Goal: Task Accomplishment & Management: Complete application form

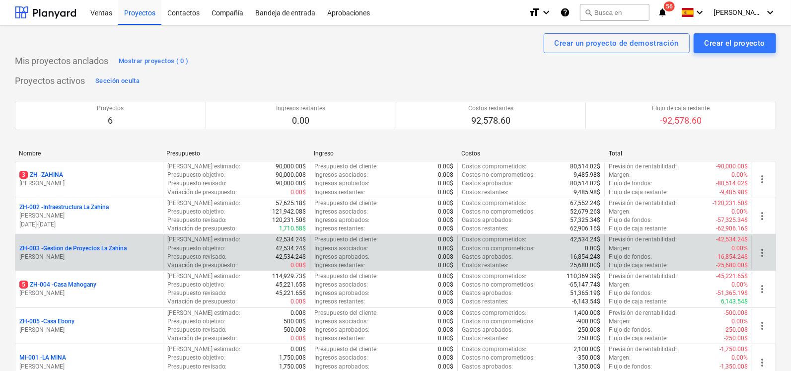
click at [77, 249] on p "ZH-003 - Gestion de Proyectos La Zahina" at bounding box center [72, 248] width 107 height 8
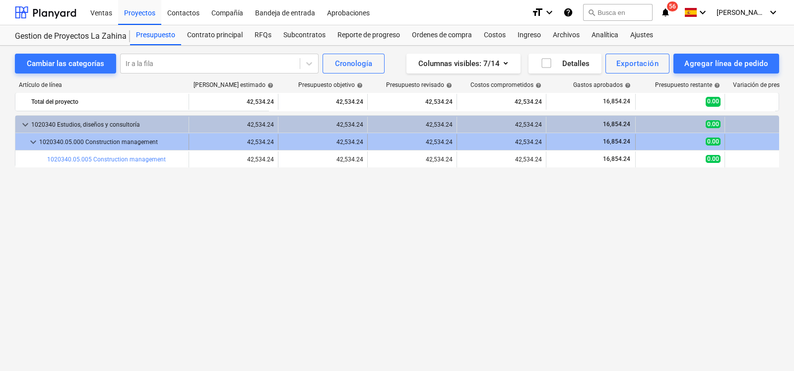
click at [35, 143] on span "keyboard_arrow_down" at bounding box center [33, 142] width 12 height 12
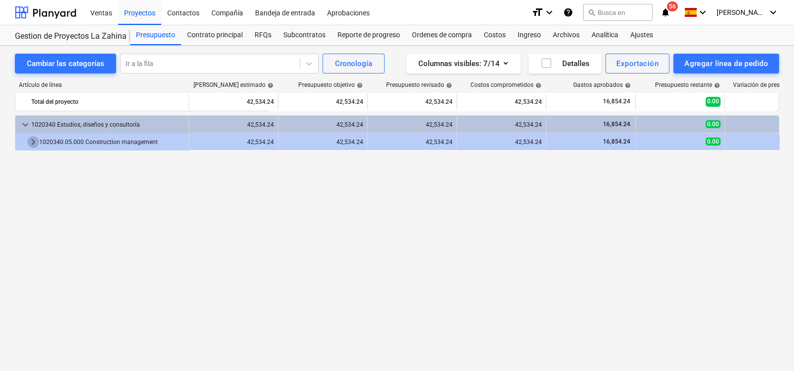
click at [35, 143] on span "keyboard_arrow_right" at bounding box center [33, 142] width 12 height 12
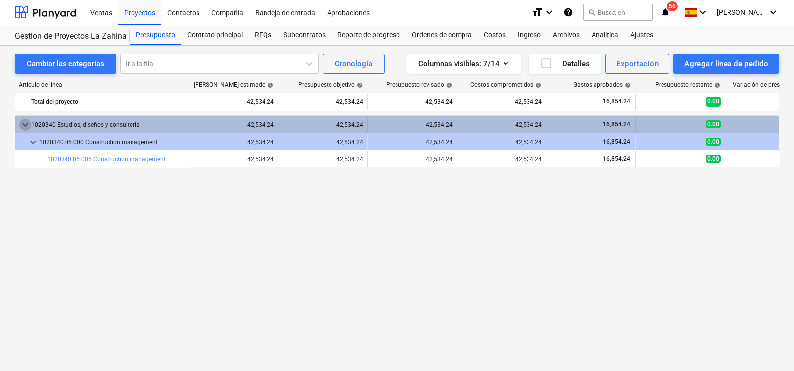
click at [25, 126] on span "keyboard_arrow_down" at bounding box center [25, 125] width 12 height 12
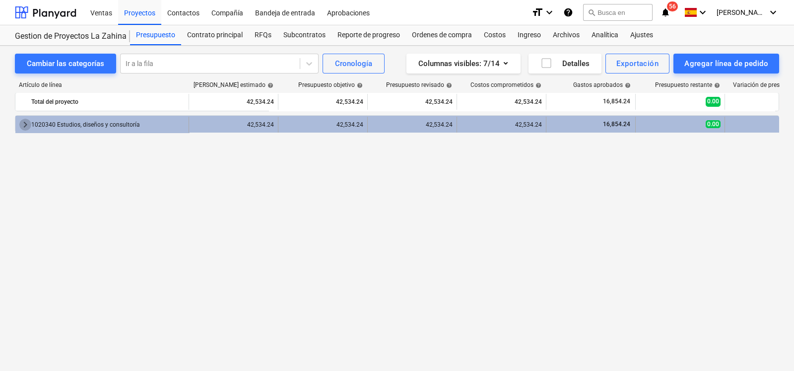
click at [24, 130] on span "keyboard_arrow_right" at bounding box center [25, 125] width 12 height 12
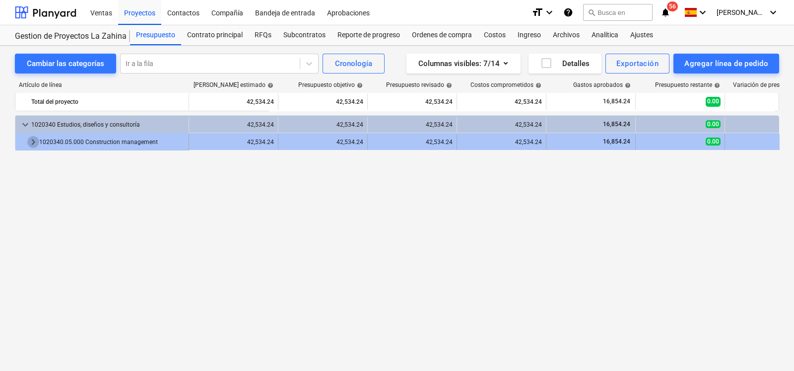
click at [32, 139] on span "keyboard_arrow_right" at bounding box center [33, 142] width 12 height 12
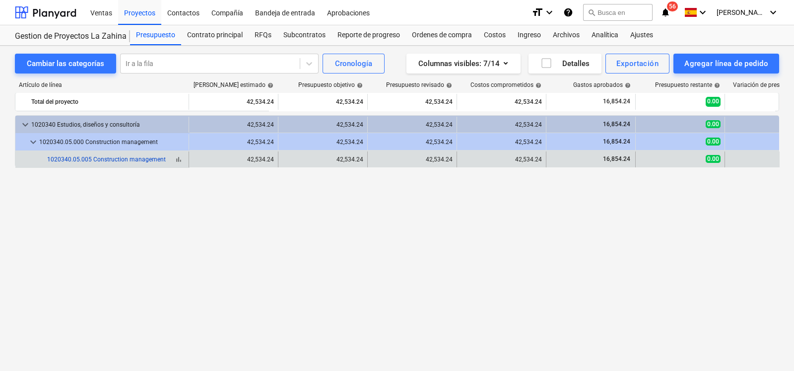
click at [156, 160] on link "1020340.05.005 Construction management" at bounding box center [106, 159] width 119 height 7
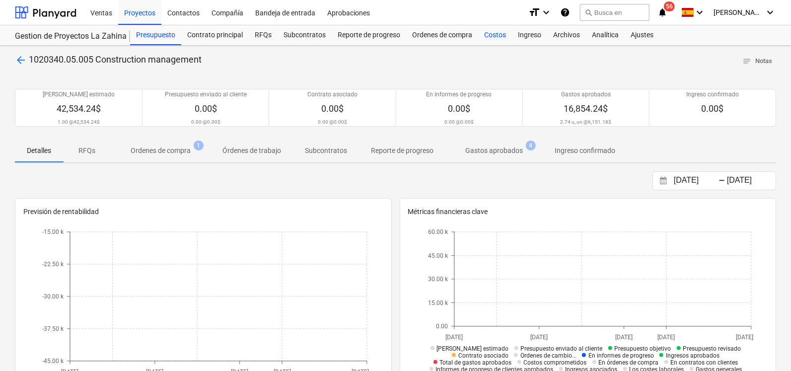
click at [499, 38] on div "Costos" at bounding box center [495, 35] width 34 height 20
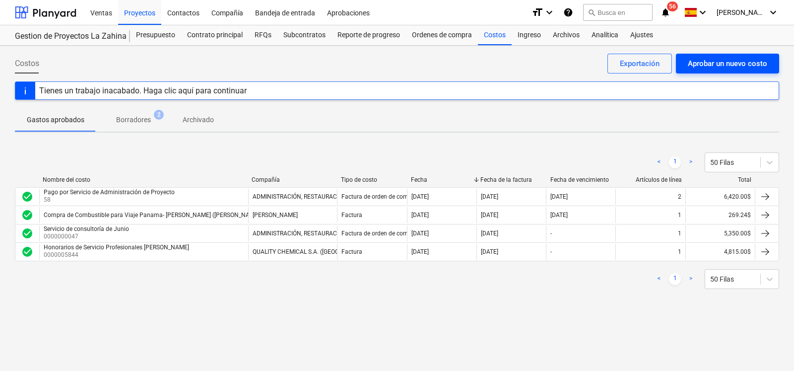
click at [705, 67] on div "Aprobar un nuevo costo" at bounding box center [727, 63] width 79 height 13
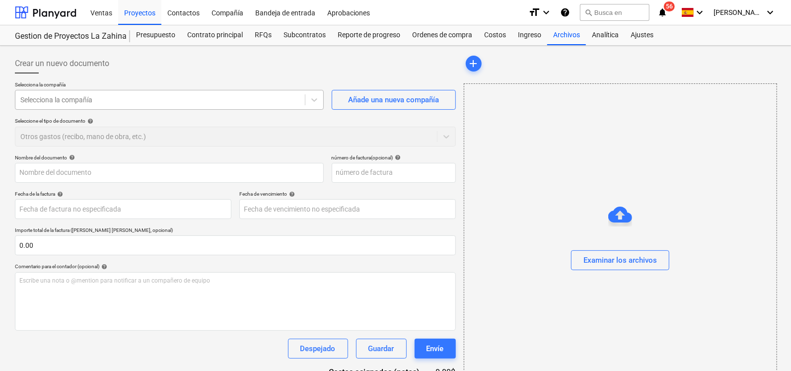
click at [137, 101] on div at bounding box center [159, 100] width 279 height 10
click at [131, 102] on div at bounding box center [159, 100] width 279 height 10
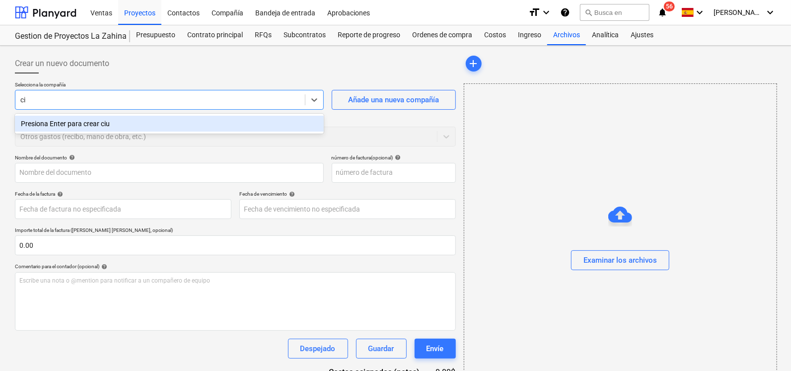
type input "c"
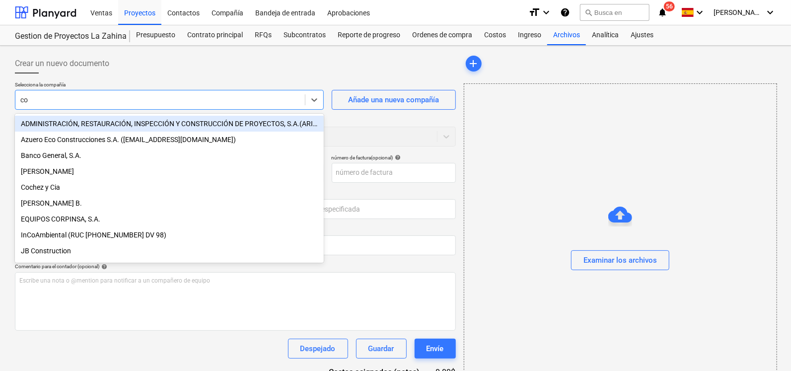
type input "c"
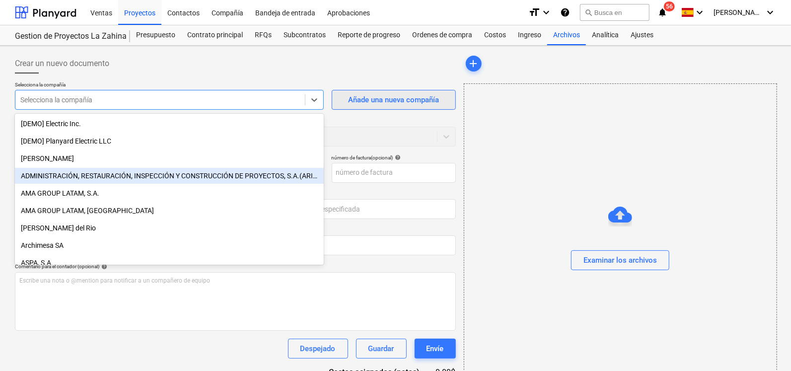
click at [341, 100] on button "Añade una nueva compañía" at bounding box center [394, 100] width 124 height 20
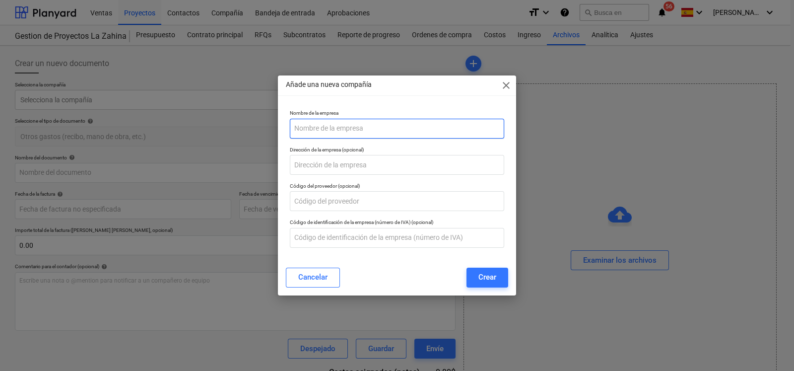
click at [352, 129] on input "text" at bounding box center [397, 129] width 214 height 20
type input "C"
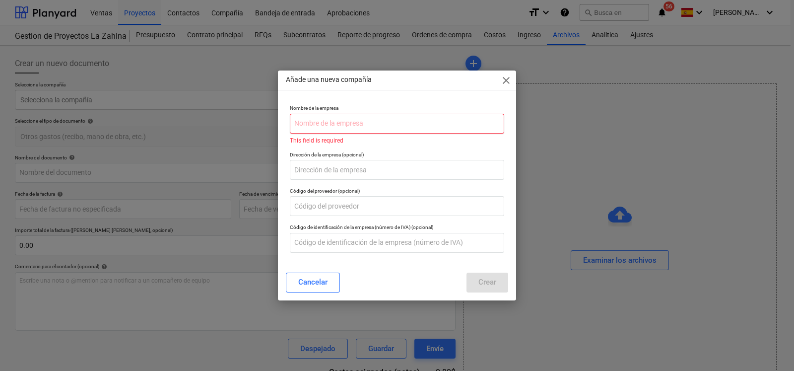
paste input "[GEOGRAPHIC_DATA], S. de [PERSON_NAME]"
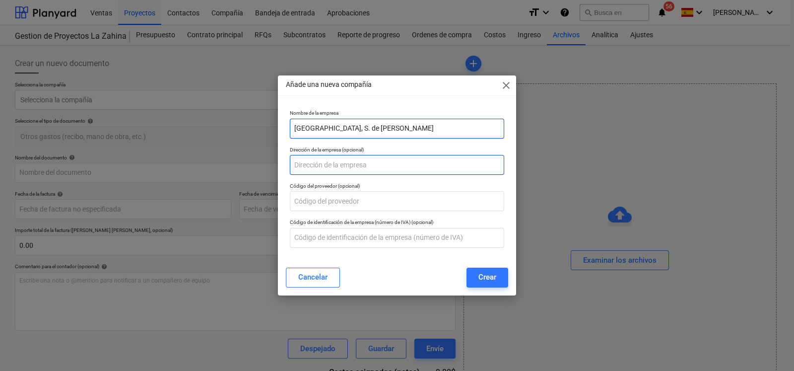
type input "[GEOGRAPHIC_DATA], S. de [PERSON_NAME]"
click at [336, 167] on input "text" at bounding box center [397, 165] width 214 height 20
paste input "Ave. [PERSON_NAME][STREET_ADDRESS]"
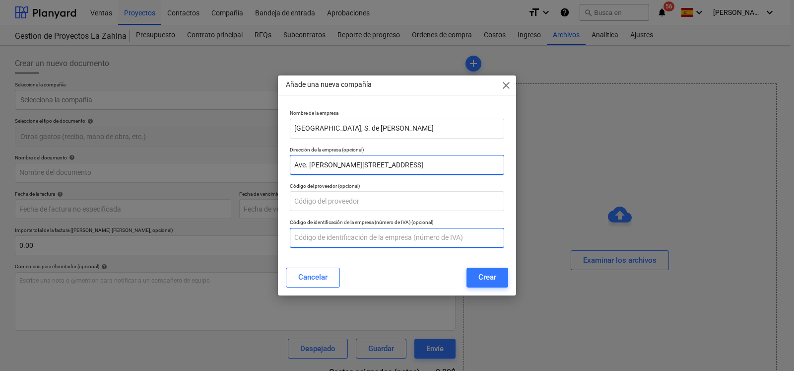
type input "Ave. [PERSON_NAME][STREET_ADDRESS]"
click at [331, 231] on input "text" at bounding box center [397, 238] width 214 height 20
click at [324, 241] on input "text" at bounding box center [397, 238] width 214 height 20
paste input "155665039-2-2018"
type input "155665039-2-2018 DV 11"
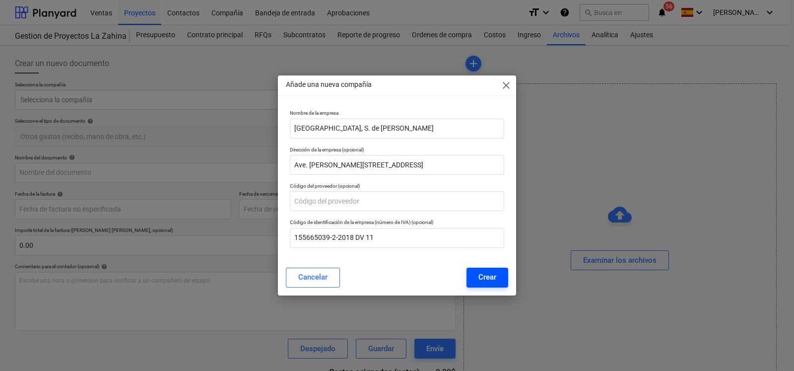
click at [482, 277] on div "Crear" at bounding box center [487, 276] width 18 height 13
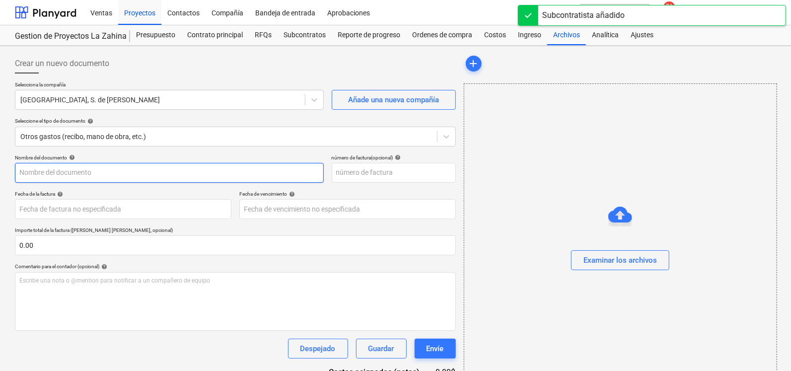
click at [56, 169] on input "text" at bounding box center [169, 173] width 309 height 20
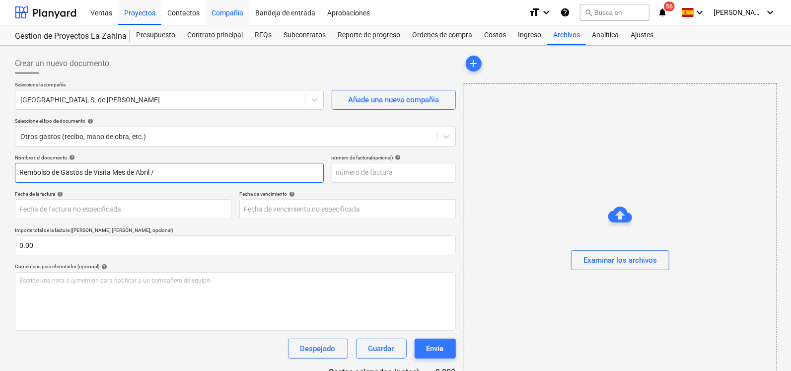
type input "Rembolso de Gastos de Visita Mes de Abril /"
drag, startPoint x: 193, startPoint y: 175, endPoint x: 0, endPoint y: 169, distance: 193.1
click at [0, 169] on div "Crear un nuevo documento Selecciona la compañía [GEOGRAPHIC_DATA], S. de [PERSO…" at bounding box center [395, 234] width 791 height 376
paste input "REEMBOLSO DE GASTOS POR PAGO DE HOSPEDAJES Y VIAJES A PEDASÍ PARA EL PROYECTO L…"
drag, startPoint x: 115, startPoint y: 173, endPoint x: 0, endPoint y: 175, distance: 114.7
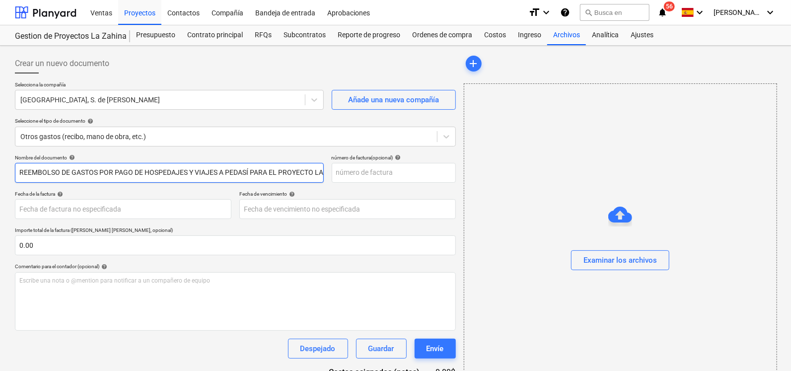
click at [0, 175] on div "Crear un nuevo documento Selecciona la compañía [GEOGRAPHIC_DATA], S. de [PERSO…" at bounding box center [395, 234] width 791 height 376
click at [161, 166] on input "REEMBOLSO DE GASTOS POR PAGO DE HOSPEDAJES Y VIAJES A PEDASÍ PARA EL PROYECTO L…" at bounding box center [169, 173] width 309 height 20
click at [159, 175] on input "REEMBOLSO DE GASTOS POR PAGO DE HOSPEDAJES Y VIAJES A PEDASÍ PARA EL PROYECTO L…" at bounding box center [169, 173] width 309 height 20
type input "REEMBOLSO DE GASTOS POR PAGO DE HOSPEDAJES Y VIAJES A PEDASÍ PARA EL PROYECTO L…"
click at [414, 170] on input "text" at bounding box center [394, 173] width 124 height 20
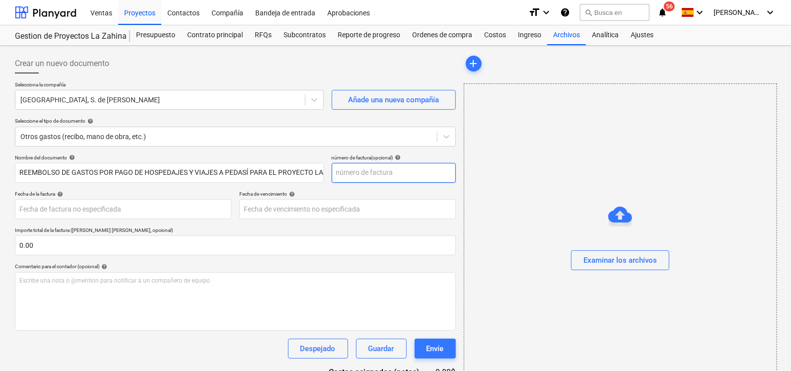
click at [383, 173] on input "text" at bounding box center [394, 173] width 124 height 20
type input "050"
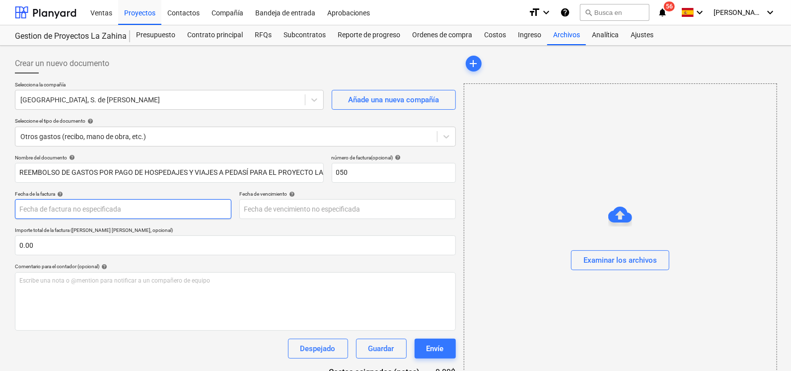
click at [150, 207] on body "Ventas Proyectos Contactos Compañía Bandeja de entrada Aprobaciones format_size…" at bounding box center [395, 185] width 791 height 371
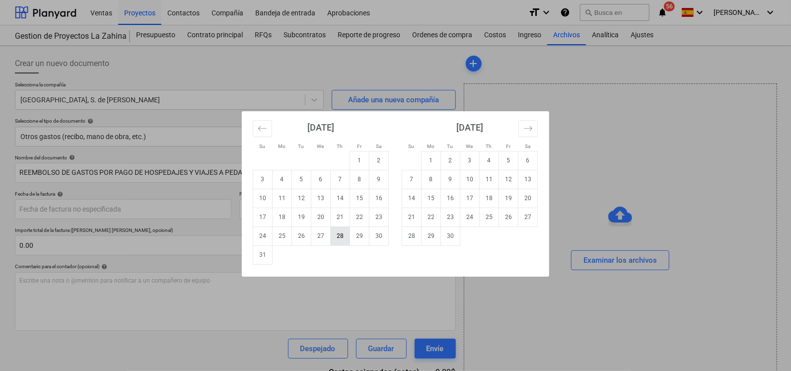
click at [335, 233] on td "28" at bounding box center [340, 235] width 19 height 19
type input "[DATE]"
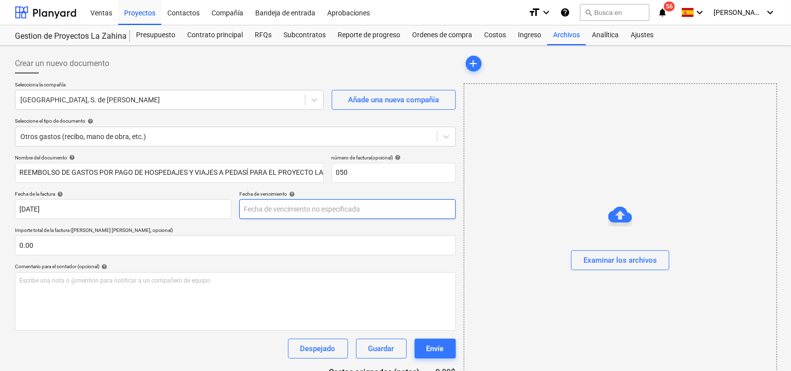
click at [374, 211] on body "Ventas Proyectos Contactos Compañía Bandeja de entrada Aprobaciones format_size…" at bounding box center [395, 185] width 791 height 371
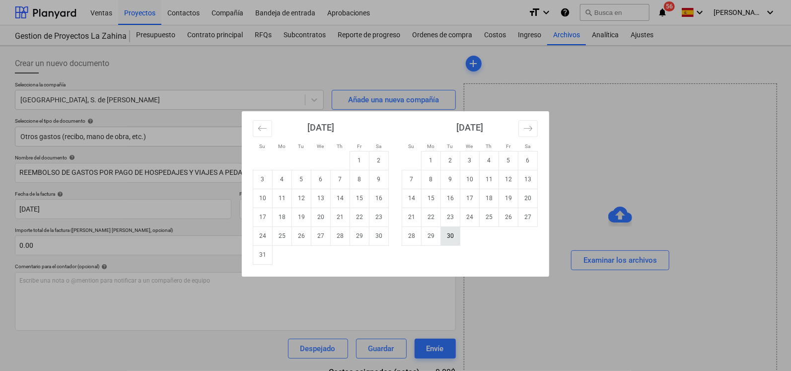
click at [451, 234] on td "30" at bounding box center [450, 235] width 19 height 19
type input "[DATE]"
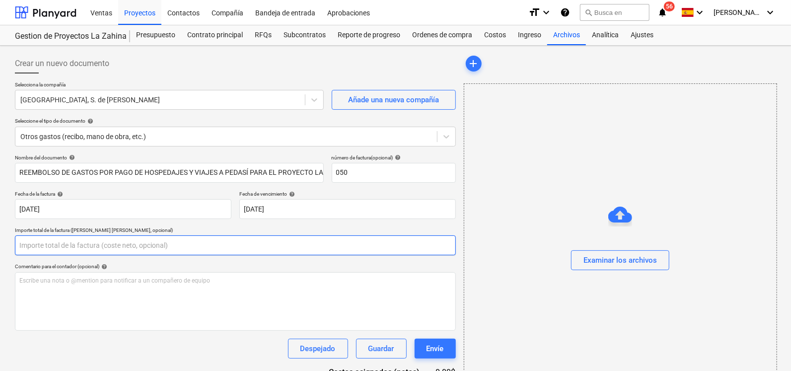
click at [91, 246] on input "text" at bounding box center [235, 245] width 441 height 20
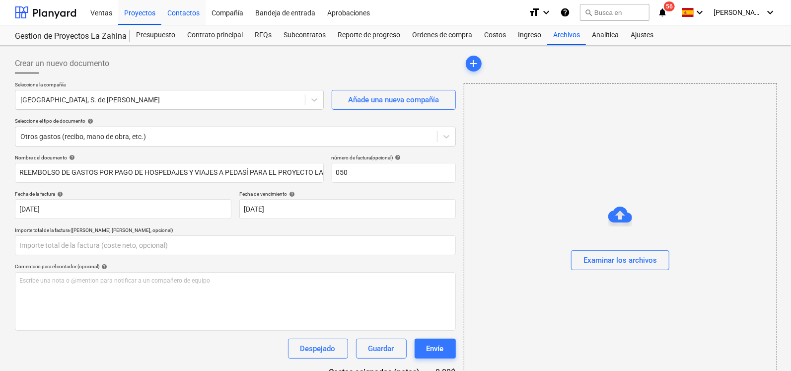
type input "0.00"
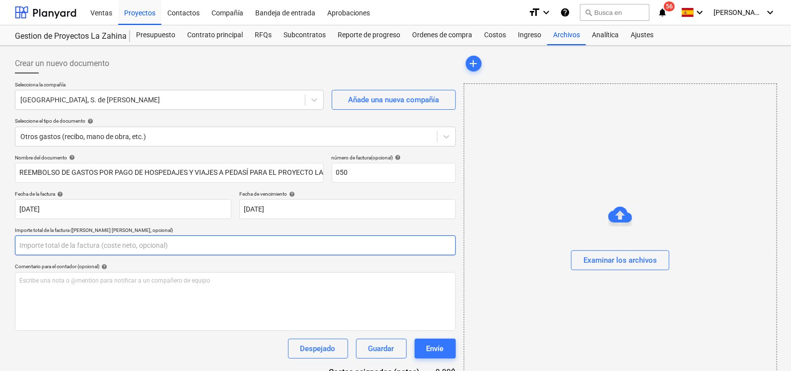
paste input "1,558.25"
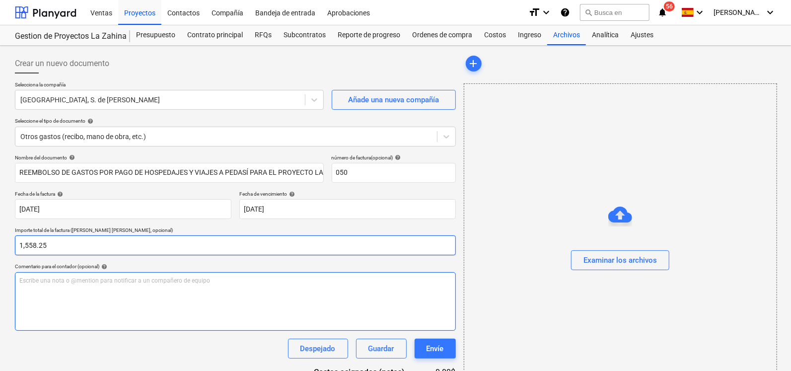
type input "1,558.25"
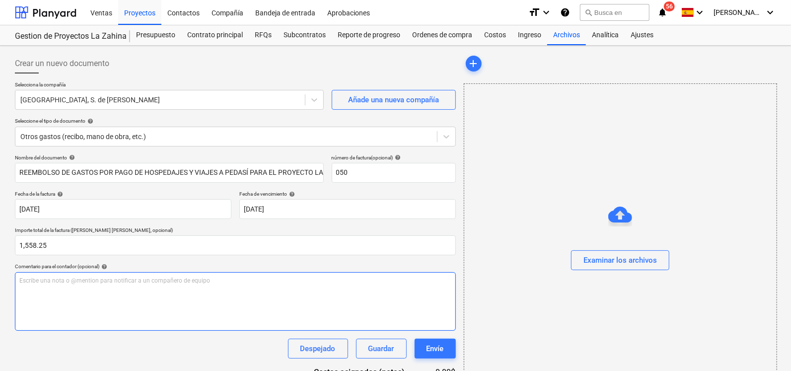
click at [68, 283] on p "Escribe una nota o @mention para notificar a un compañero de equipo ﻿" at bounding box center [235, 280] width 432 height 8
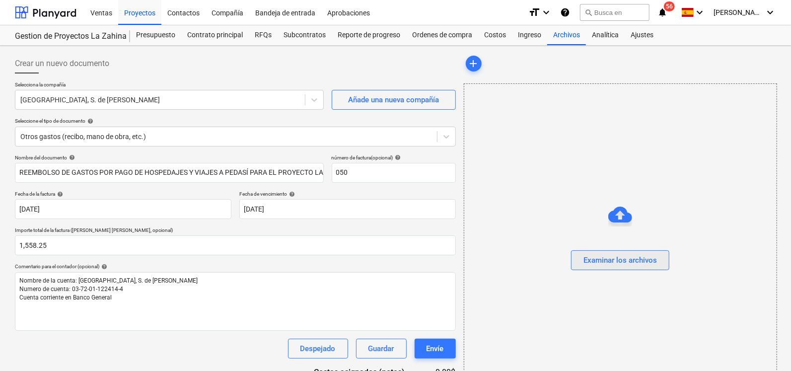
click at [619, 267] on button "Examinar los archivos" at bounding box center [620, 260] width 98 height 20
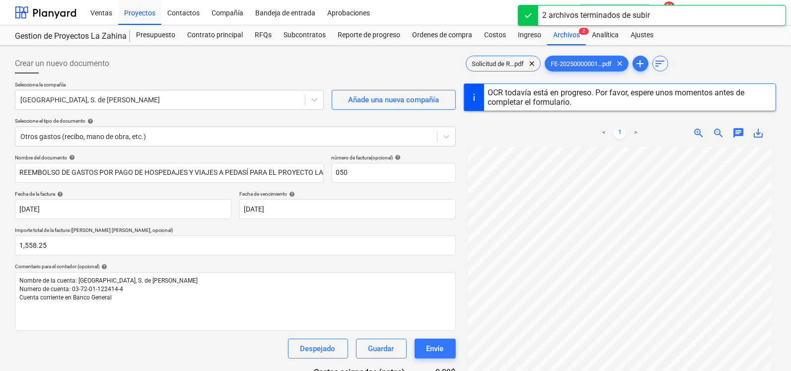
scroll to position [51, 0]
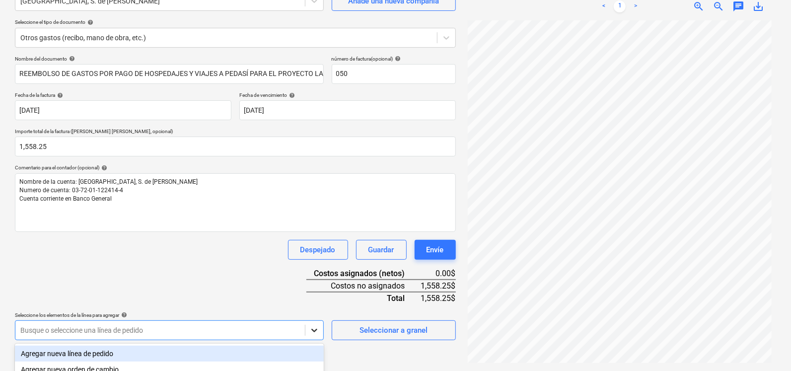
scroll to position [173, 0]
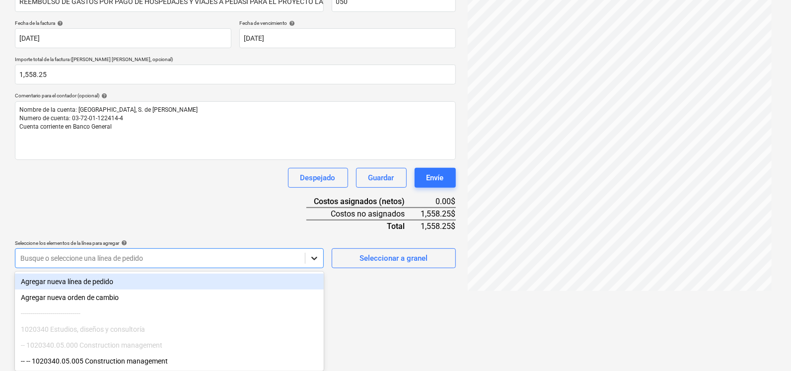
click at [314, 200] on body "Ventas Proyectos Contactos Compañía Bandeja de entrada Aprobaciones format_size…" at bounding box center [395, 14] width 791 height 371
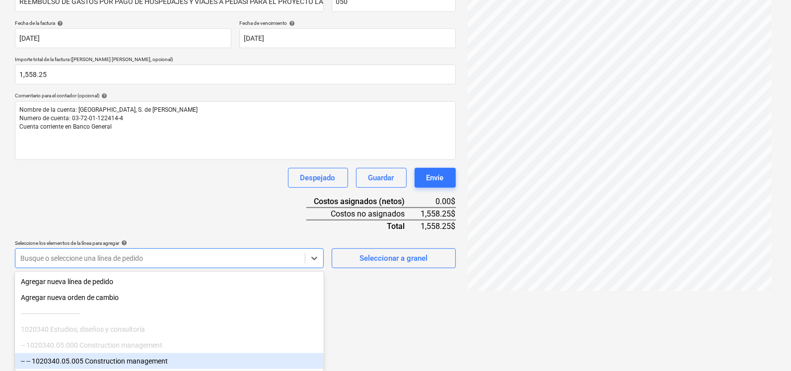
click at [145, 358] on div "-- -- 1020340.05.005 Construction management" at bounding box center [169, 361] width 309 height 16
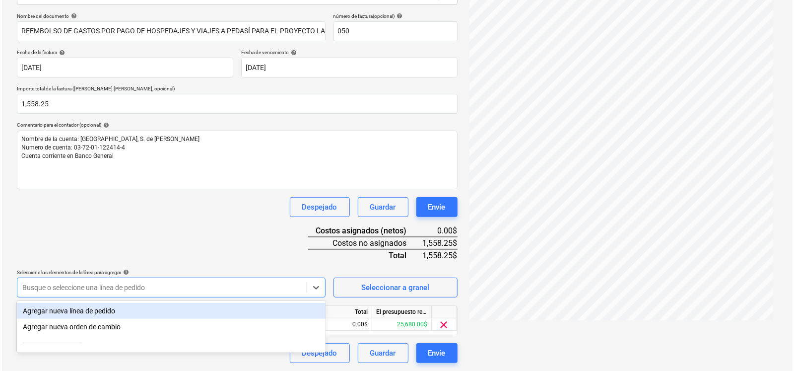
scroll to position [141, 0]
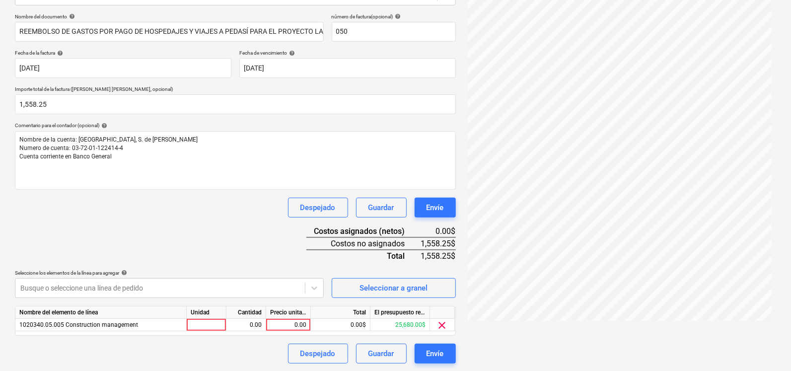
click at [227, 249] on div "Nombre del documento help REEMBOLSO DE GASTOS POR PAGO DE HOSPEDAJES Y VIAJES A…" at bounding box center [235, 188] width 441 height 350
click at [218, 325] on div at bounding box center [207, 325] width 40 height 12
type input "u"
click at [268, 326] on div "0.00" at bounding box center [288, 325] width 45 height 12
click at [255, 327] on div "0.00" at bounding box center [245, 325] width 31 height 12
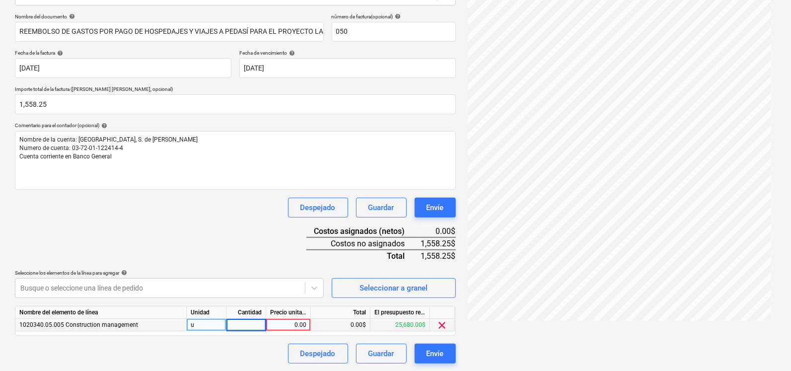
type input "1"
click at [280, 325] on div "0.00" at bounding box center [288, 325] width 36 height 12
type input "1558,25"
click at [268, 255] on div "Nombre del documento help REEMBOLSO DE GASTOS POR PAGO DE HOSPEDAJES Y VIAJES A…" at bounding box center [235, 188] width 441 height 350
click at [321, 324] on div "0.00$" at bounding box center [341, 325] width 60 height 12
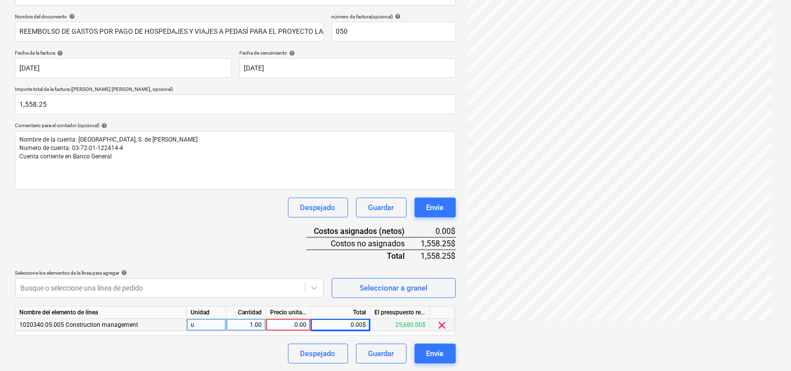
click at [284, 327] on div "0.00" at bounding box center [288, 325] width 36 height 12
type input "1558.25"
click at [277, 264] on div "Nombre del documento help REEMBOLSO DE GASTOS POR PAGO DE HOSPEDAJES Y VIAJES A…" at bounding box center [235, 188] width 441 height 350
click at [426, 347] on div "Envíe" at bounding box center [434, 353] width 17 height 13
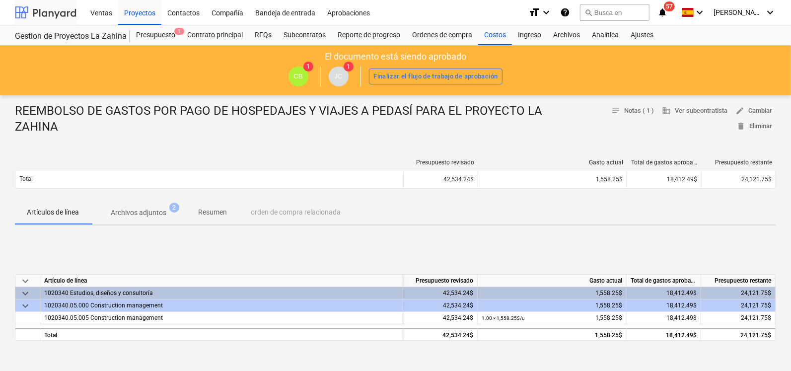
click at [65, 13] on div at bounding box center [46, 12] width 62 height 25
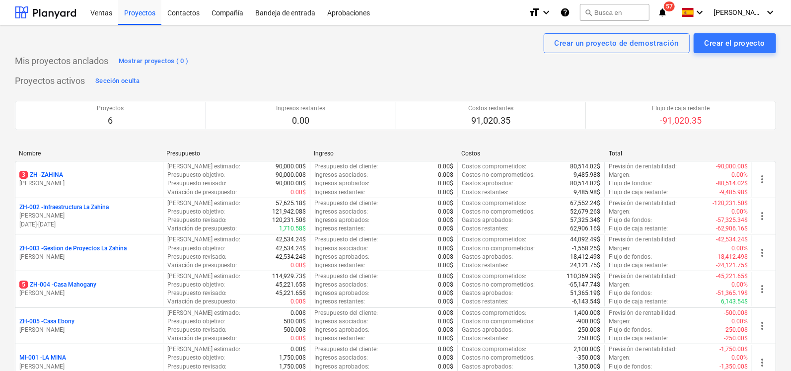
click at [54, 287] on p "5 ZH-004 - Casa Mahogany" at bounding box center [57, 284] width 77 height 8
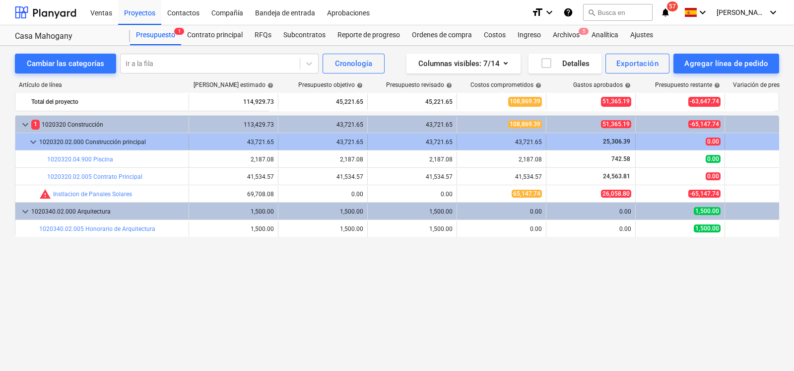
click at [93, 142] on div "1020320.02.000 Construcción principal" at bounding box center [111, 142] width 145 height 16
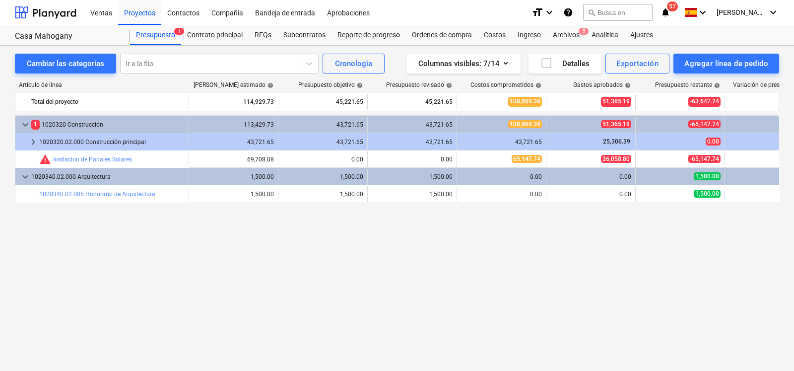
click at [93, 142] on div "1020320.02.000 Construcción principal" at bounding box center [111, 142] width 145 height 16
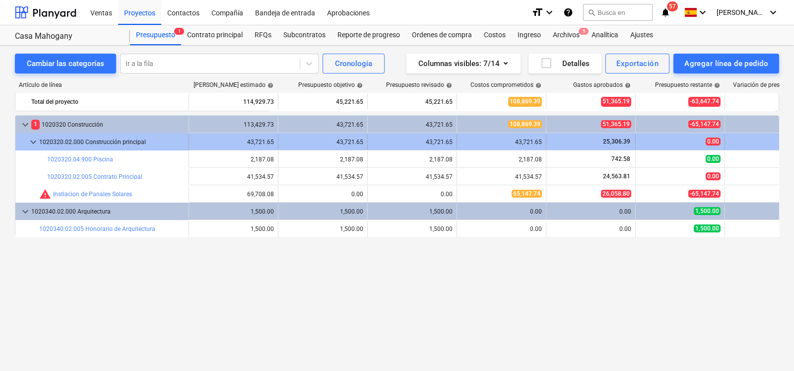
click at [34, 142] on span "keyboard_arrow_down" at bounding box center [33, 142] width 12 height 12
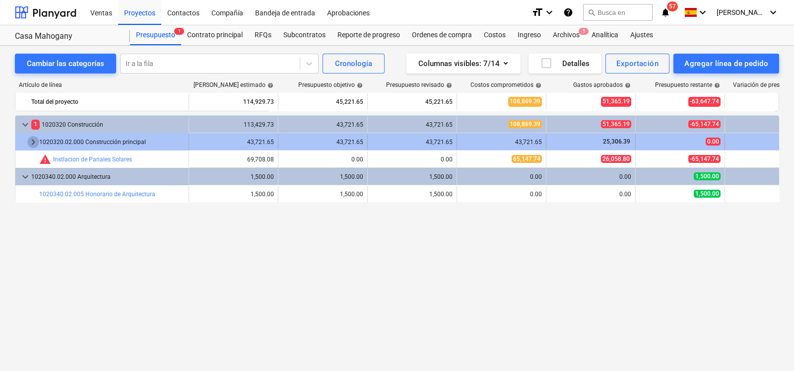
click at [37, 142] on span "keyboard_arrow_right" at bounding box center [33, 142] width 12 height 12
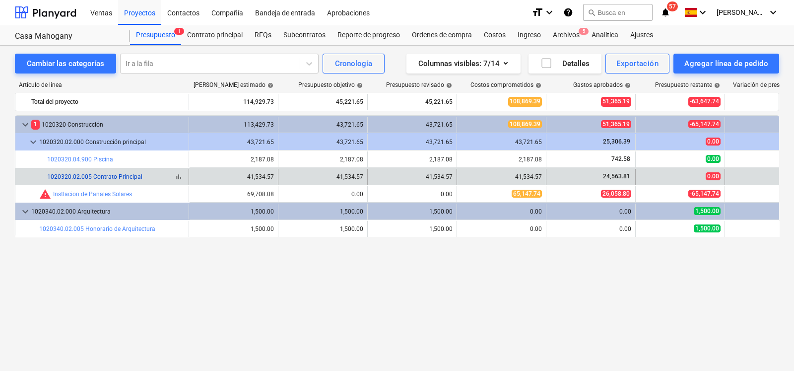
click at [85, 175] on link "1020320.02.005 Contrato Principal" at bounding box center [94, 176] width 95 height 7
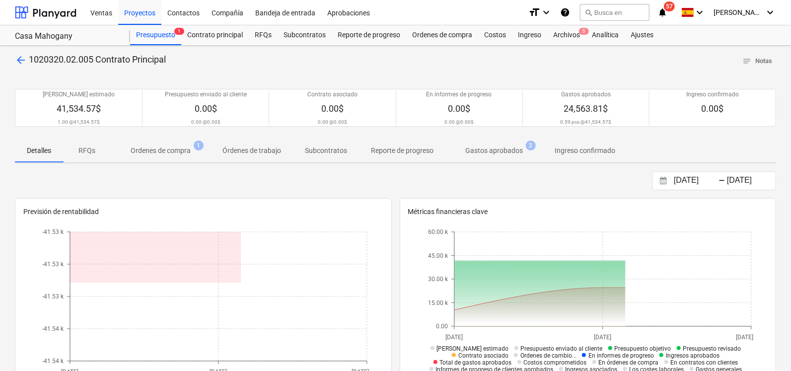
click at [169, 142] on span "Ordenes de compra 1" at bounding box center [161, 150] width 100 height 18
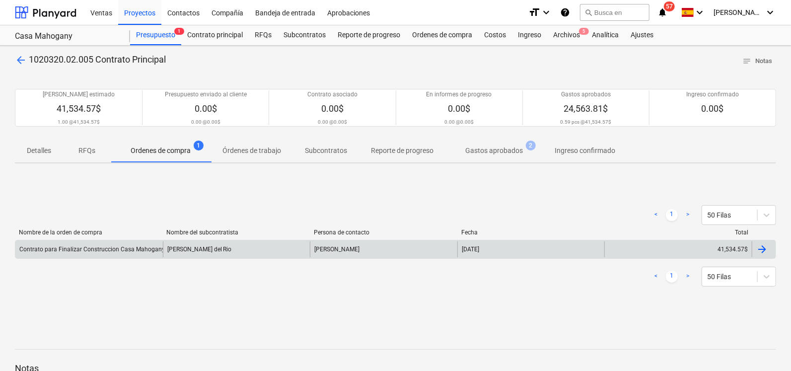
click at [139, 255] on div "Contrato para Finalizar Construccion Casa Mahogany" at bounding box center [88, 249] width 147 height 16
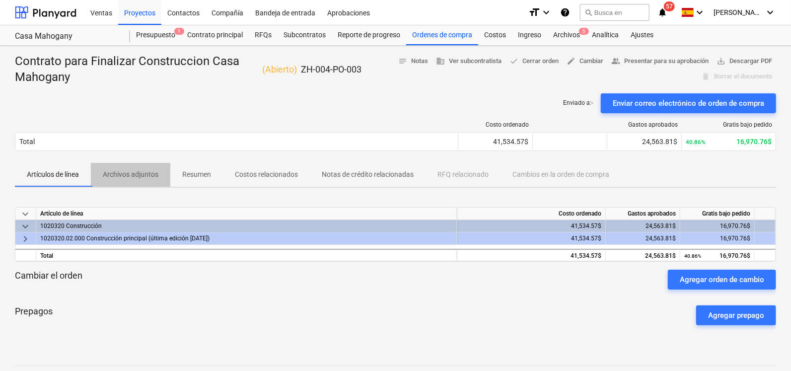
click at [129, 176] on p "Archivos adjuntos" at bounding box center [131, 174] width 56 height 10
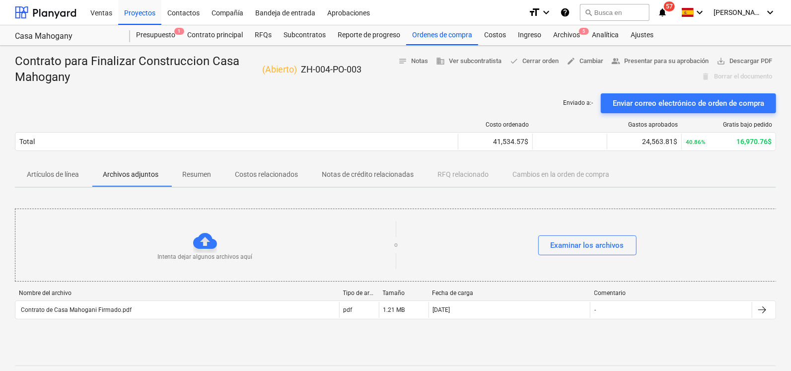
click at [203, 176] on p "Resumen" at bounding box center [196, 174] width 29 height 10
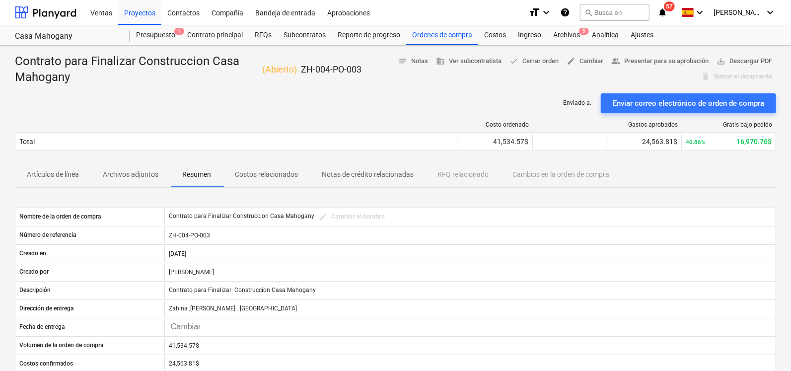
click at [254, 171] on p "Costos relacionados" at bounding box center [266, 174] width 63 height 10
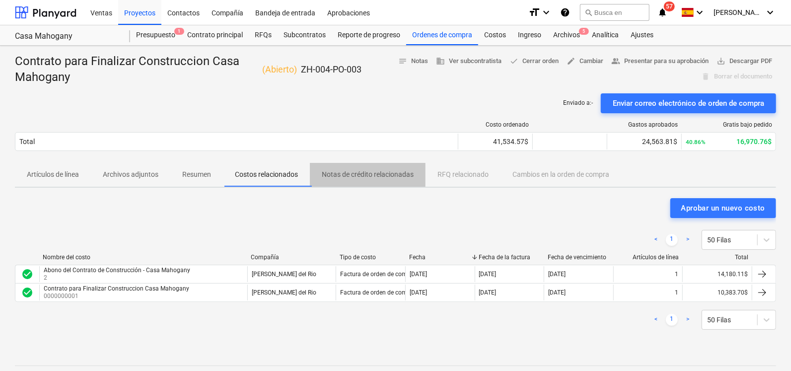
click at [335, 167] on span "Notas de crédito relacionadas" at bounding box center [368, 174] width 116 height 16
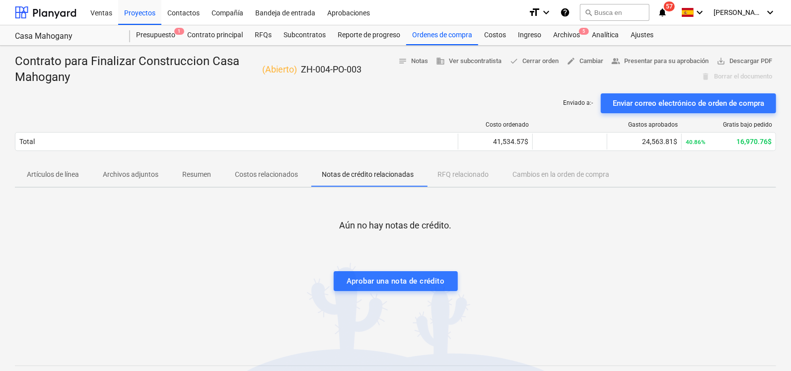
click at [280, 167] on span "Costos relacionados" at bounding box center [266, 174] width 87 height 16
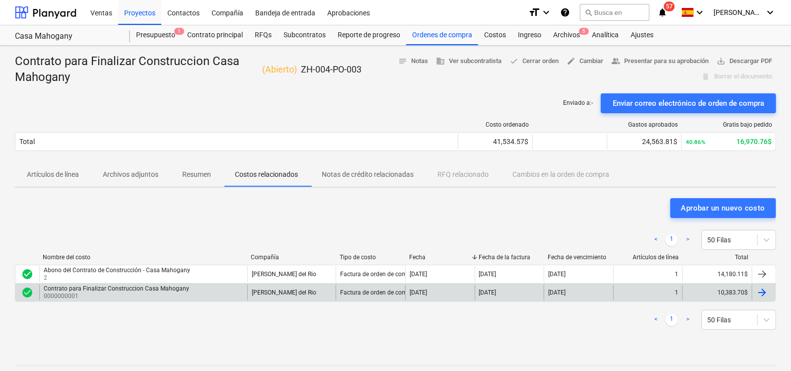
click at [154, 295] on p "0000000001" at bounding box center [117, 296] width 147 height 8
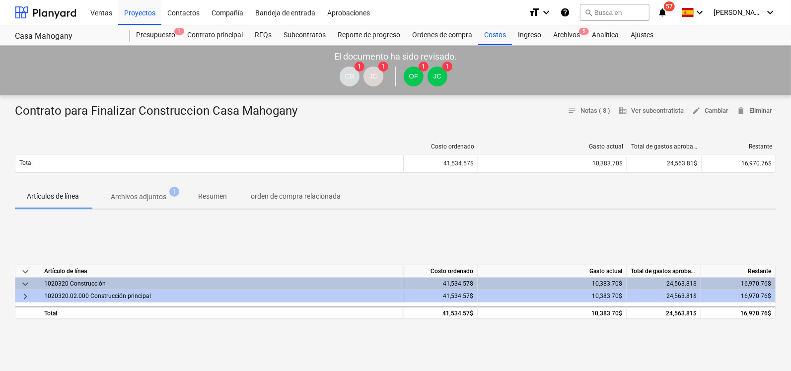
click at [379, 221] on div "keyboard_arrow_down Artículo de línea Costo ordenado Gasto actual Total de gast…" at bounding box center [395, 291] width 761 height 149
click at [303, 228] on div "keyboard_arrow_down Artículo de línea Costo ordenado Gasto actual Total de gast…" at bounding box center [395, 291] width 761 height 149
click at [59, 16] on div at bounding box center [46, 12] width 62 height 25
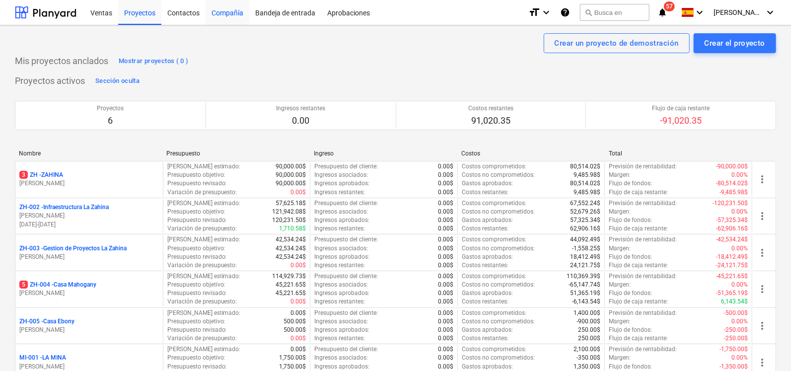
click at [219, 18] on div "Compañía" at bounding box center [227, 12] width 44 height 25
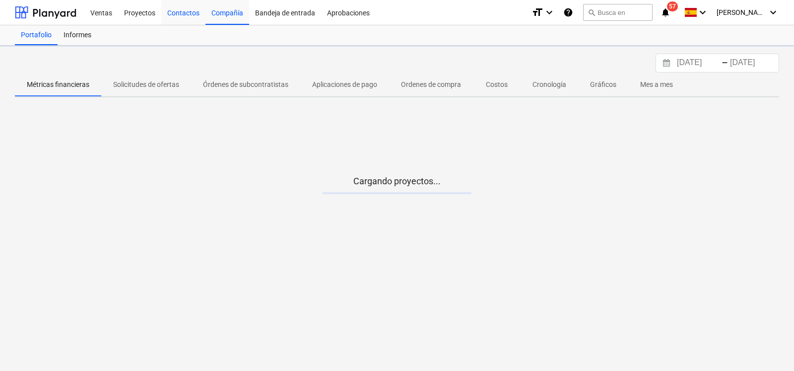
click at [180, 17] on div "Contactos" at bounding box center [183, 12] width 44 height 25
